Goal: Task Accomplishment & Management: Use online tool/utility

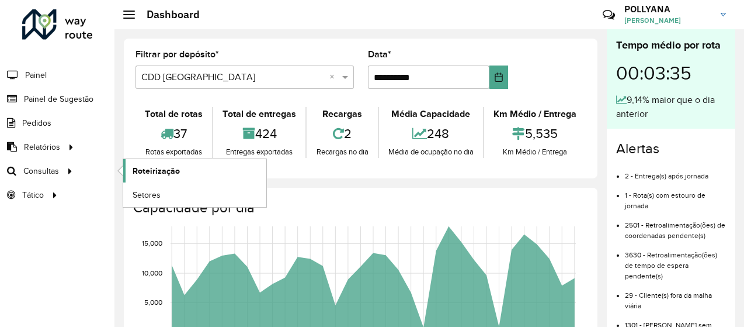
click at [182, 176] on link "Roteirização" at bounding box center [194, 170] width 143 height 23
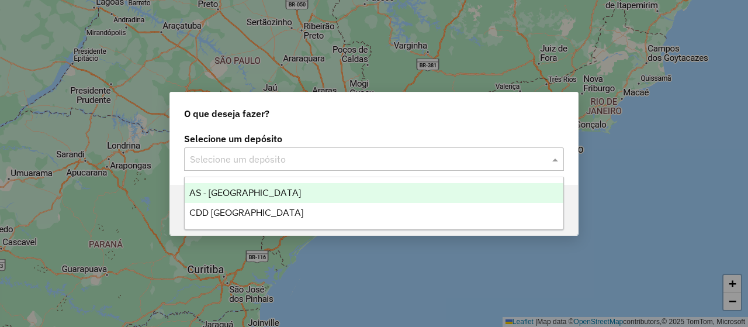
drag, startPoint x: 312, startPoint y: 157, endPoint x: 363, endPoint y: 162, distance: 51.7
click at [313, 158] on input "text" at bounding box center [362, 159] width 345 height 14
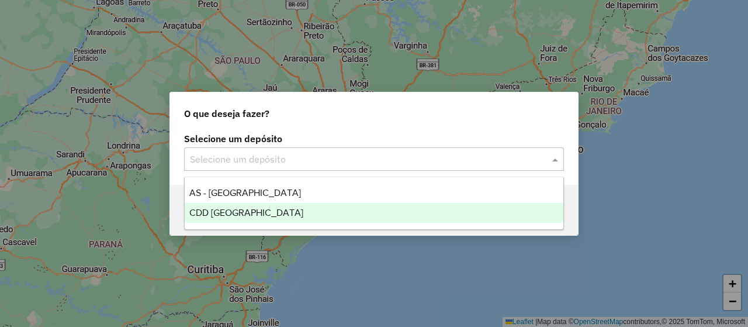
click at [320, 210] on div "CDD [GEOGRAPHIC_DATA]" at bounding box center [374, 213] width 378 height 20
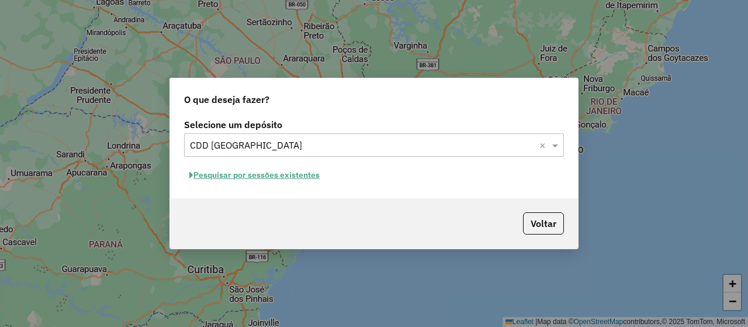
click at [262, 177] on button "Pesquisar por sessões existentes" at bounding box center [254, 175] width 141 height 18
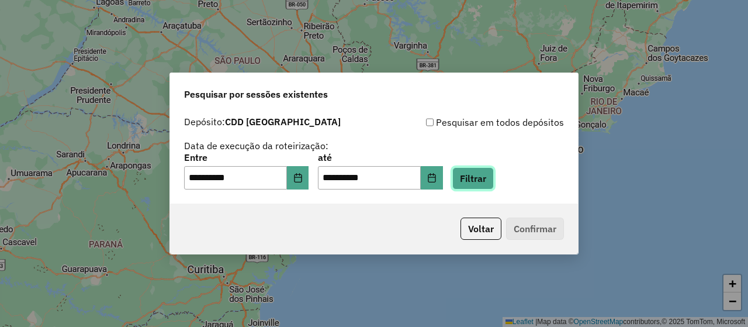
click at [494, 179] on button "Filtrar" at bounding box center [472, 178] width 41 height 22
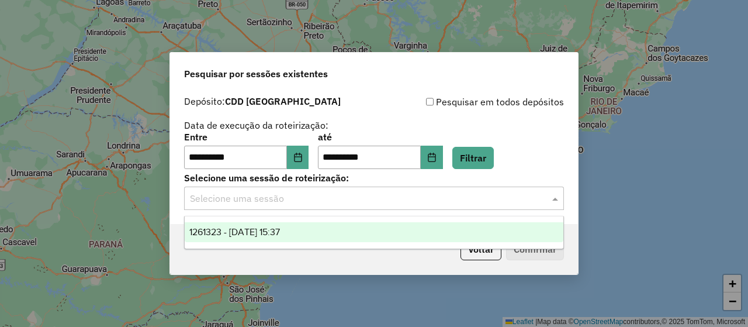
click at [328, 205] on input "text" at bounding box center [362, 199] width 345 height 14
click at [280, 235] on span "1261323 - 08/09/2025 15:37" at bounding box center [234, 232] width 91 height 10
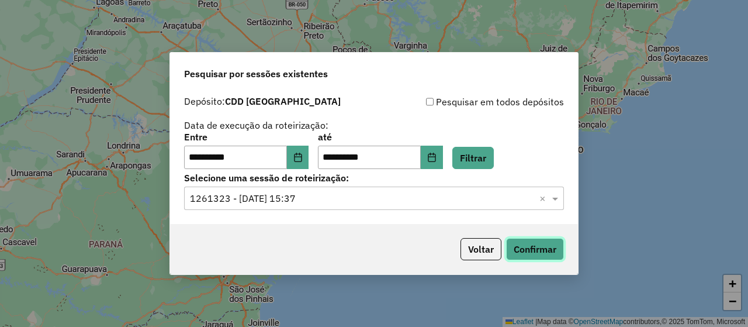
click at [519, 248] on button "Confirmar" at bounding box center [535, 249] width 58 height 22
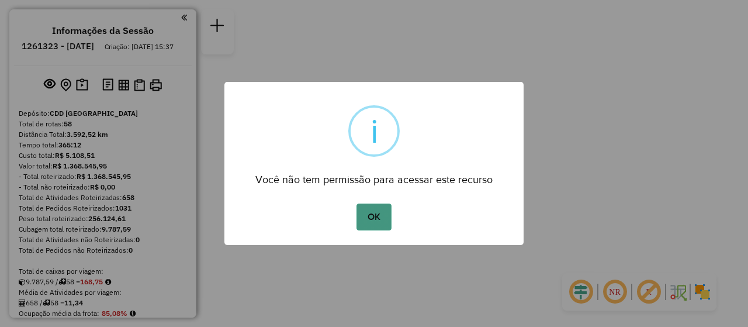
click at [376, 222] on button "OK" at bounding box center [373, 216] width 34 height 27
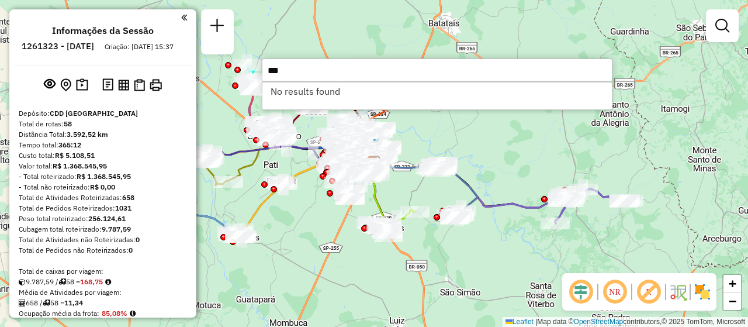
click at [303, 99] on li "No results found" at bounding box center [436, 91] width 349 height 18
drag, startPoint x: 290, startPoint y: 66, endPoint x: 238, endPoint y: 68, distance: 51.5
click at [238, 68] on hb-router-mapa "Informações da Sessão 1261323 - [DATE] Criação: [DATE] 15:37 Depósito: CDD [GEO…" at bounding box center [374, 163] width 748 height 327
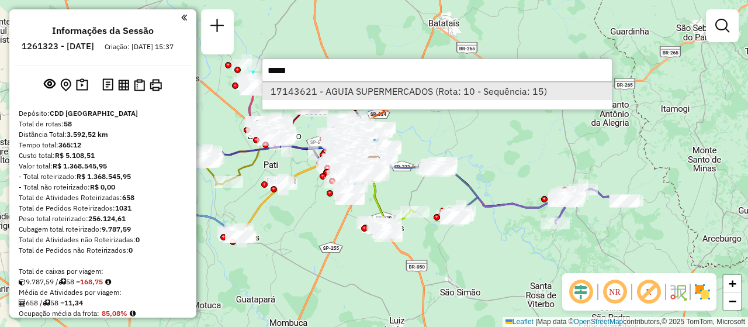
type input "*****"
click at [375, 96] on li "17143621 - AGUIA SUPERMERCADOS (Rota: 10 - Sequência: 15)" at bounding box center [436, 91] width 349 height 18
select select "**********"
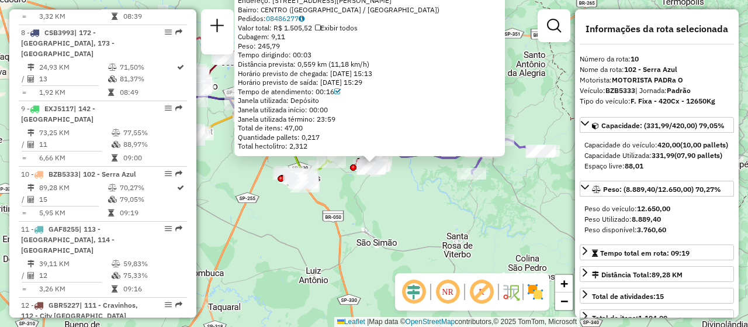
scroll to position [1034, 0]
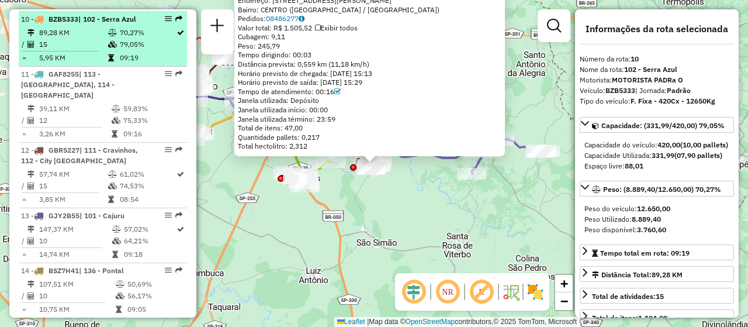
click at [51, 42] on td "15" at bounding box center [73, 45] width 69 height 12
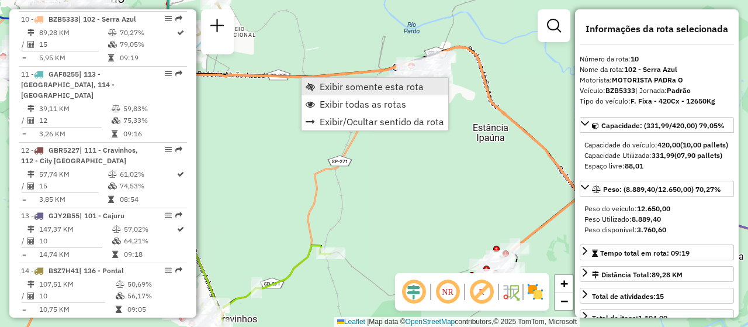
click at [370, 88] on span "Exibir somente esta rota" at bounding box center [372, 86] width 104 height 9
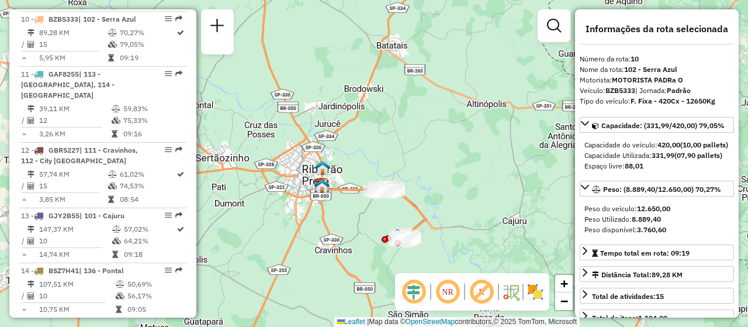
drag, startPoint x: 368, startPoint y: 134, endPoint x: 371, endPoint y: 234, distance: 100.5
click at [371, 234] on div "Janela de atendimento Grade de atendimento Capacidade Transportadoras Veículos …" at bounding box center [374, 163] width 748 height 327
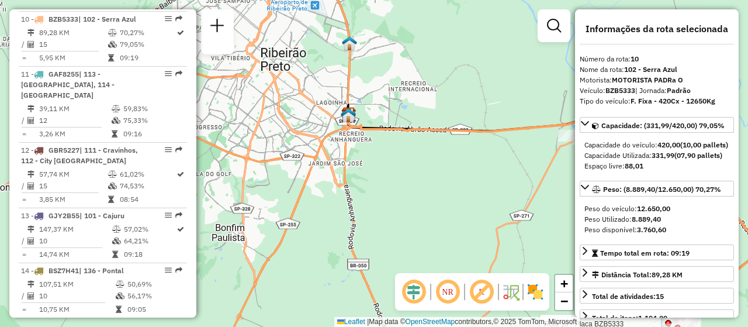
drag, startPoint x: 215, startPoint y: 181, endPoint x: 366, endPoint y: 176, distance: 151.4
click at [366, 176] on div "Rota 10 - Placa BZB5333 17196760 - [PERSON_NAME] 4741 Janela de atendimento Gra…" at bounding box center [374, 163] width 748 height 327
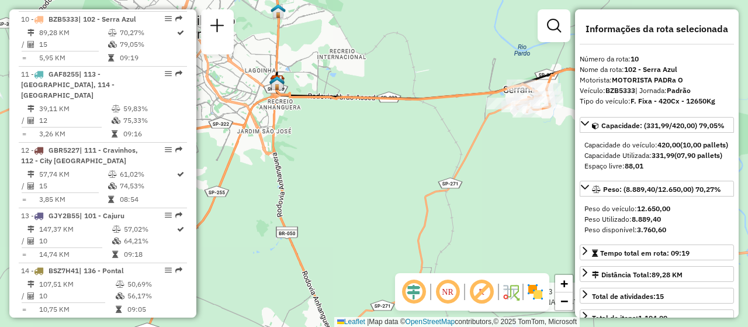
drag, startPoint x: 490, startPoint y: 153, endPoint x: 240, endPoint y: 86, distance: 258.9
click at [240, 86] on div "Rota 10 - Placa BZB5333 17196760 - [PERSON_NAME] 4741 Janela de atendimento Gra…" at bounding box center [374, 163] width 748 height 327
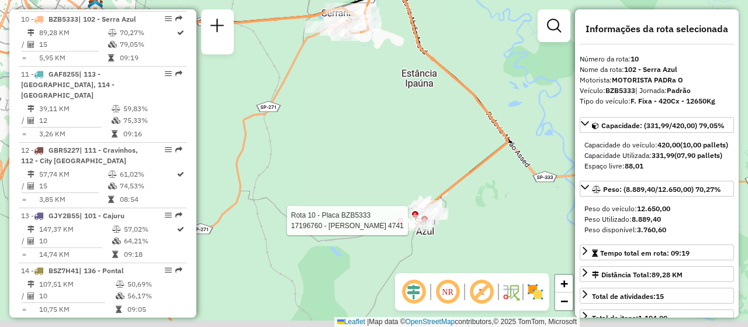
drag, startPoint x: 417, startPoint y: 130, endPoint x: 411, endPoint y: 117, distance: 14.4
click at [411, 117] on div "Rota 10 - Placa BZB5333 17196760 - [PERSON_NAME] 4741 Janela de atendimento Gra…" at bounding box center [374, 163] width 748 height 327
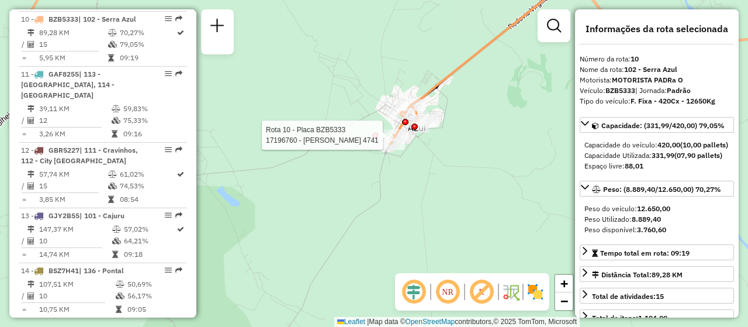
drag, startPoint x: 429, startPoint y: 180, endPoint x: 416, endPoint y: 54, distance: 126.9
click at [416, 54] on div "Rota 10 - Placa BZB5333 17196760 - [PERSON_NAME] 4741 Janela de atendimento Gra…" at bounding box center [374, 163] width 748 height 327
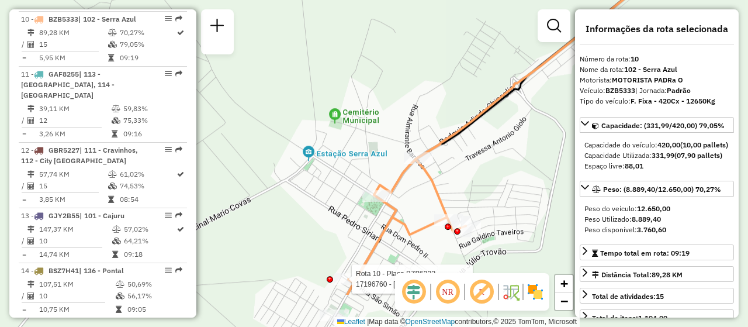
drag, startPoint x: 415, startPoint y: 110, endPoint x: 430, endPoint y: 45, distance: 66.5
click at [430, 45] on div "Rota 10 - Placa BZB5333 17196760 - [PERSON_NAME] 4741 Janela de atendimento Gra…" at bounding box center [374, 163] width 748 height 327
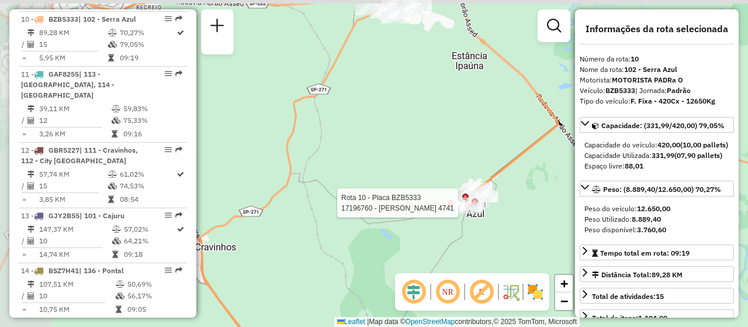
drag, startPoint x: 358, startPoint y: 37, endPoint x: 441, endPoint y: 202, distance: 185.2
click at [441, 202] on div "Rota 10 - Placa BZB5333 17196760 - [PERSON_NAME] 4741 Janela de atendimento Gra…" at bounding box center [374, 163] width 748 height 327
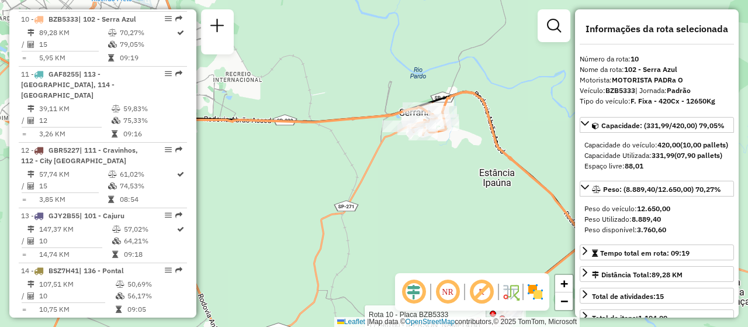
drag, startPoint x: 426, startPoint y: 161, endPoint x: 428, endPoint y: 237, distance: 76.0
click at [428, 237] on div "Rota 10 - Placa BZB5333 17196760 - [PERSON_NAME] 4741 Janela de atendimento Gra…" at bounding box center [374, 163] width 748 height 327
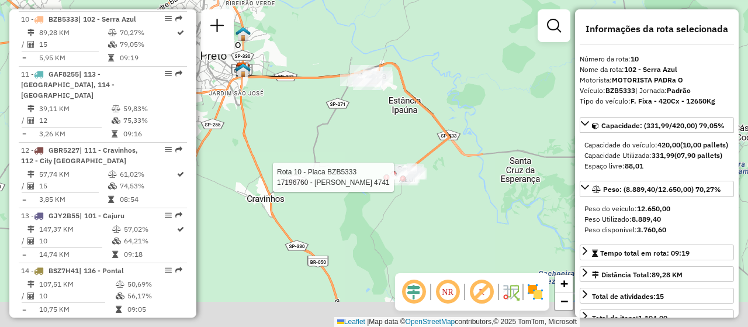
drag, startPoint x: 546, startPoint y: 113, endPoint x: 450, endPoint y: 76, distance: 102.6
click at [450, 76] on div "Rota 10 - Placa BZB5333 17196760 - [PERSON_NAME] 4741 Janela de atendimento Gra…" at bounding box center [374, 163] width 748 height 327
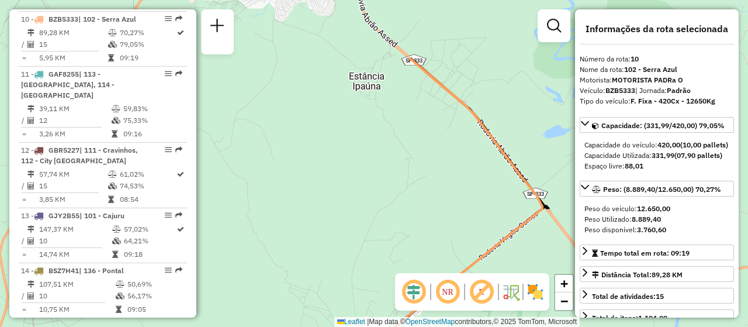
drag, startPoint x: 310, startPoint y: 85, endPoint x: 369, endPoint y: 174, distance: 106.6
click at [369, 174] on div "Janela de atendimento Grade de atendimento Capacidade Transportadoras Veículos …" at bounding box center [374, 163] width 748 height 327
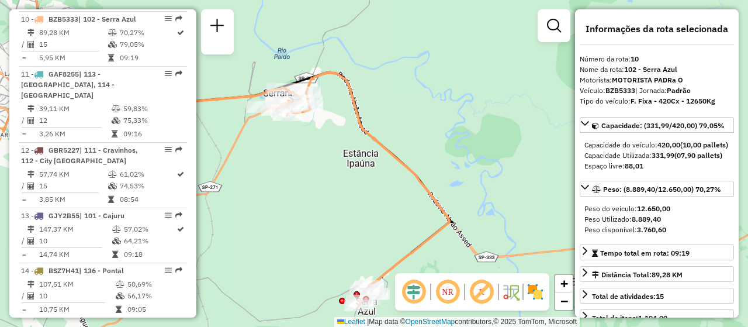
drag, startPoint x: 276, startPoint y: 100, endPoint x: 305, endPoint y: 158, distance: 65.1
click at [305, 158] on div "Janela de atendimento Grade de atendimento Capacidade Transportadoras Veículos …" at bounding box center [374, 163] width 748 height 327
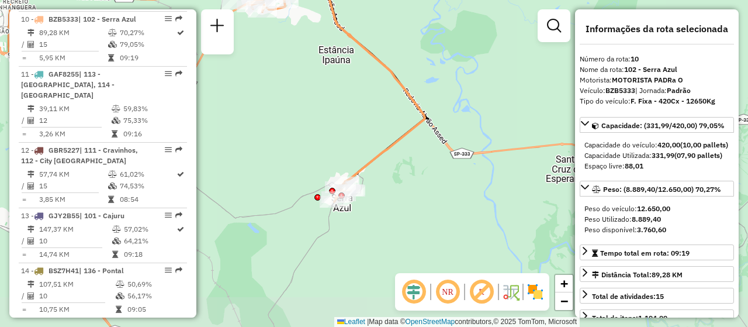
drag, startPoint x: 304, startPoint y: 192, endPoint x: 283, endPoint y: 86, distance: 107.2
click at [283, 86] on div "Janela de atendimento Grade de atendimento Capacidade Transportadoras Veículos …" at bounding box center [374, 163] width 748 height 327
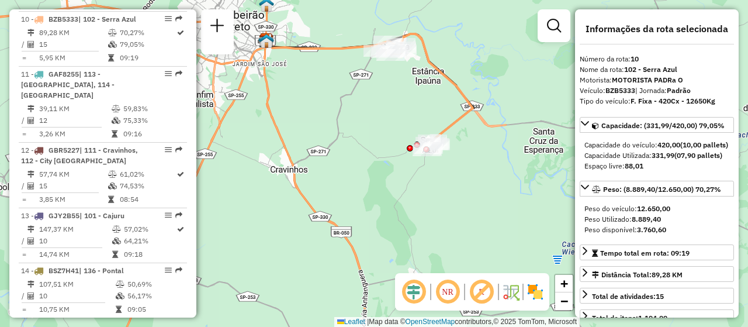
drag, startPoint x: 467, startPoint y: 172, endPoint x: 462, endPoint y: 167, distance: 7.9
click at [462, 168] on div "Janela de atendimento Grade de atendimento Capacidade Transportadoras Veículos …" at bounding box center [374, 163] width 748 height 327
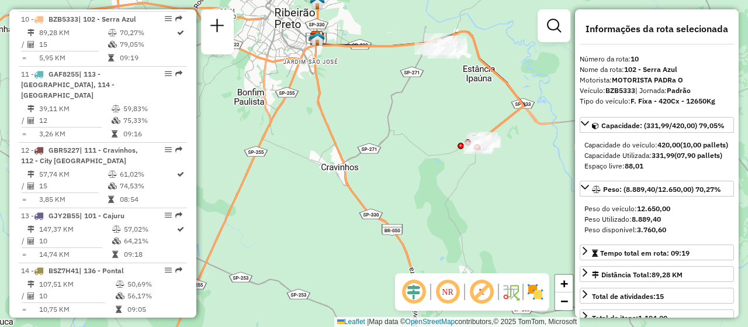
drag, startPoint x: 342, startPoint y: 169, endPoint x: 391, endPoint y: 170, distance: 48.5
click at [391, 170] on div "Janela de atendimento Grade de atendimento Capacidade Transportadoras Veículos …" at bounding box center [374, 163] width 748 height 327
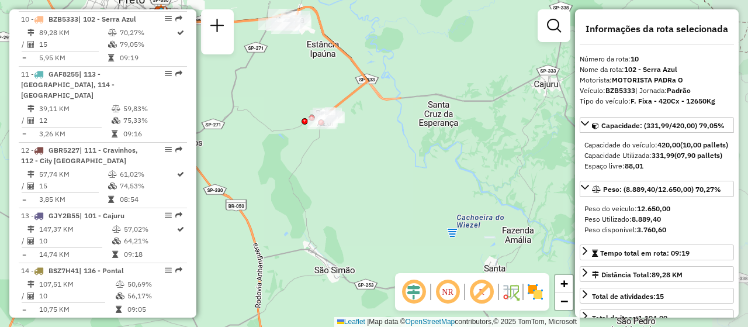
drag, startPoint x: 431, startPoint y: 117, endPoint x: 273, endPoint y: 95, distance: 159.3
click at [273, 95] on div "Janela de atendimento Grade de atendimento Capacidade Transportadoras Veículos …" at bounding box center [374, 163] width 748 height 327
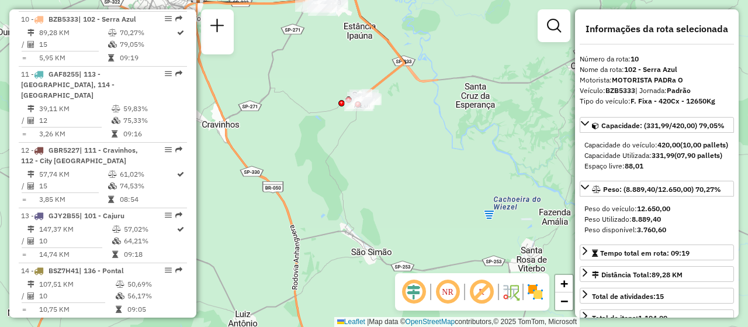
drag, startPoint x: 375, startPoint y: 145, endPoint x: 444, endPoint y: 112, distance: 76.6
click at [444, 112] on div "Janela de atendimento Grade de atendimento Capacidade Transportadoras Veículos …" at bounding box center [374, 163] width 748 height 327
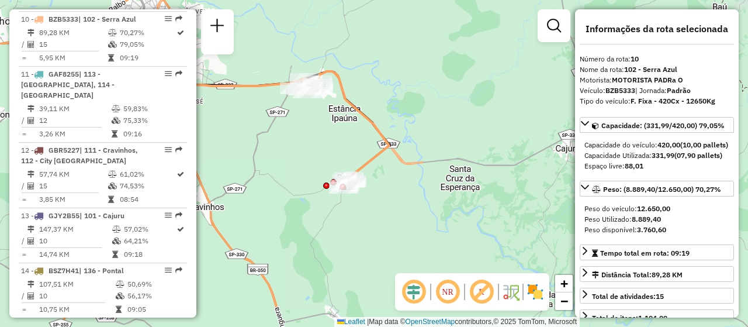
drag, startPoint x: 449, startPoint y: 110, endPoint x: 402, endPoint y: 207, distance: 108.4
click at [402, 207] on div "Janela de atendimento Grade de atendimento Capacidade Transportadoras Veículos …" at bounding box center [374, 163] width 748 height 327
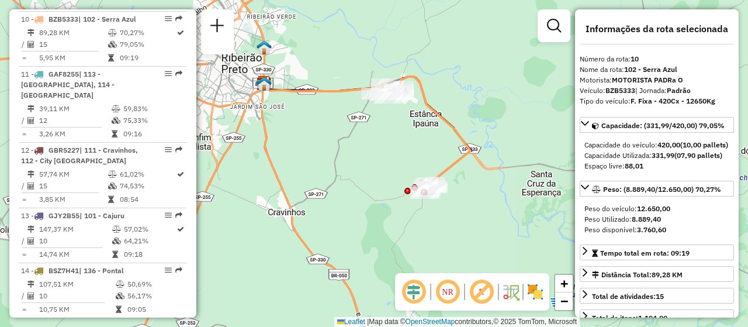
drag, startPoint x: 325, startPoint y: 144, endPoint x: 392, endPoint y: 150, distance: 66.8
click at [392, 150] on div "Janela de atendimento Grade de atendimento Capacidade Transportadoras Veículos …" at bounding box center [374, 163] width 748 height 327
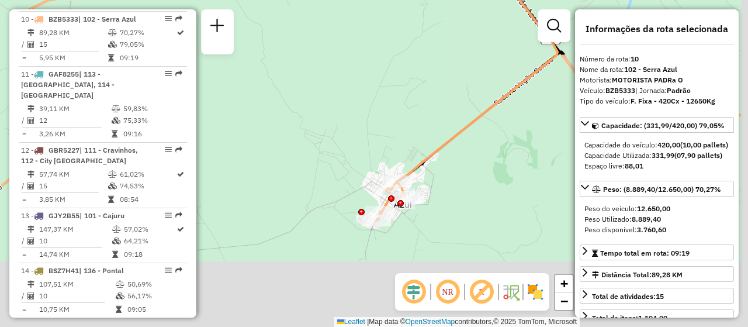
drag, startPoint x: 417, startPoint y: 179, endPoint x: 382, endPoint y: 89, distance: 96.9
click at [382, 89] on div "Janela de atendimento Grade de atendimento Capacidade Transportadoras Veículos …" at bounding box center [374, 163] width 748 height 327
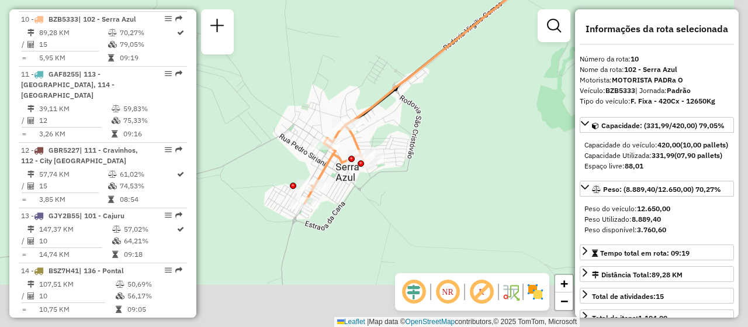
drag, startPoint x: 415, startPoint y: 175, endPoint x: 360, endPoint y: 48, distance: 137.6
click at [360, 48] on div "Janela de atendimento Grade de atendimento Capacidade Transportadoras Veículos …" at bounding box center [374, 163] width 748 height 327
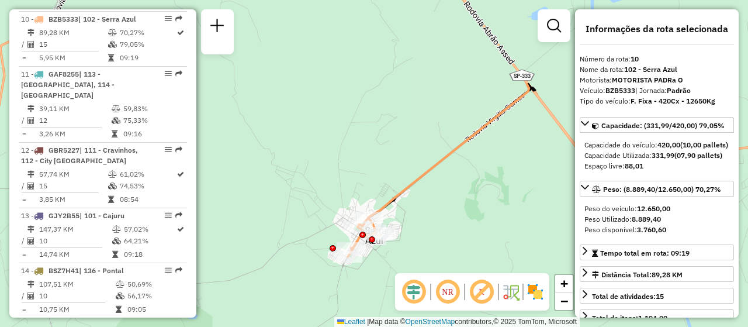
drag, startPoint x: 312, startPoint y: 49, endPoint x: 349, endPoint y: 150, distance: 107.8
click at [350, 155] on div "Janela de atendimento Grade de atendimento Capacidade Transportadoras Veículos …" at bounding box center [374, 163] width 748 height 327
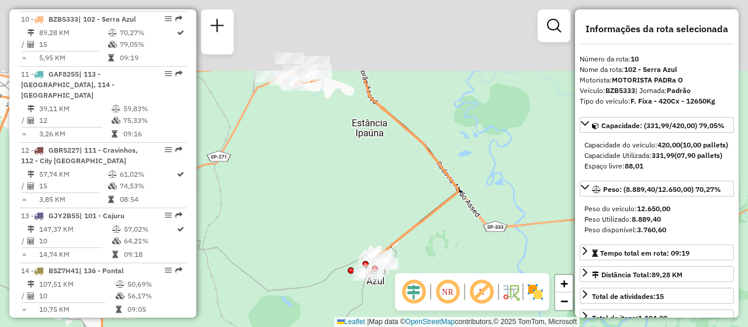
drag, startPoint x: 306, startPoint y: 39, endPoint x: 351, endPoint y: 171, distance: 139.5
click at [352, 175] on div "Janela de atendimento Grade de atendimento Capacidade Transportadoras Veículos …" at bounding box center [374, 163] width 748 height 327
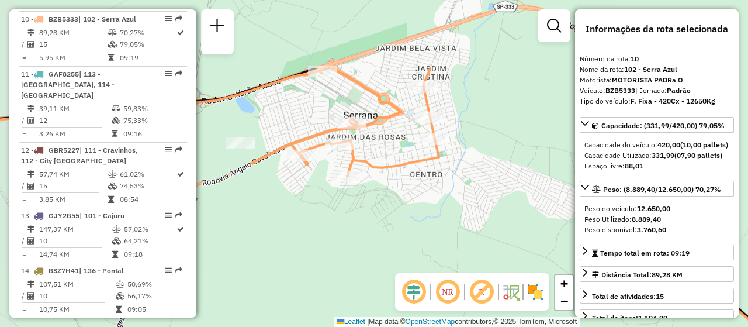
drag, startPoint x: 318, startPoint y: 121, endPoint x: 347, endPoint y: 195, distance: 79.2
click at [353, 202] on div "Janela de atendimento Grade de atendimento Capacidade Transportadoras Veículos …" at bounding box center [374, 163] width 748 height 327
